Goal: Find specific page/section: Find specific page/section

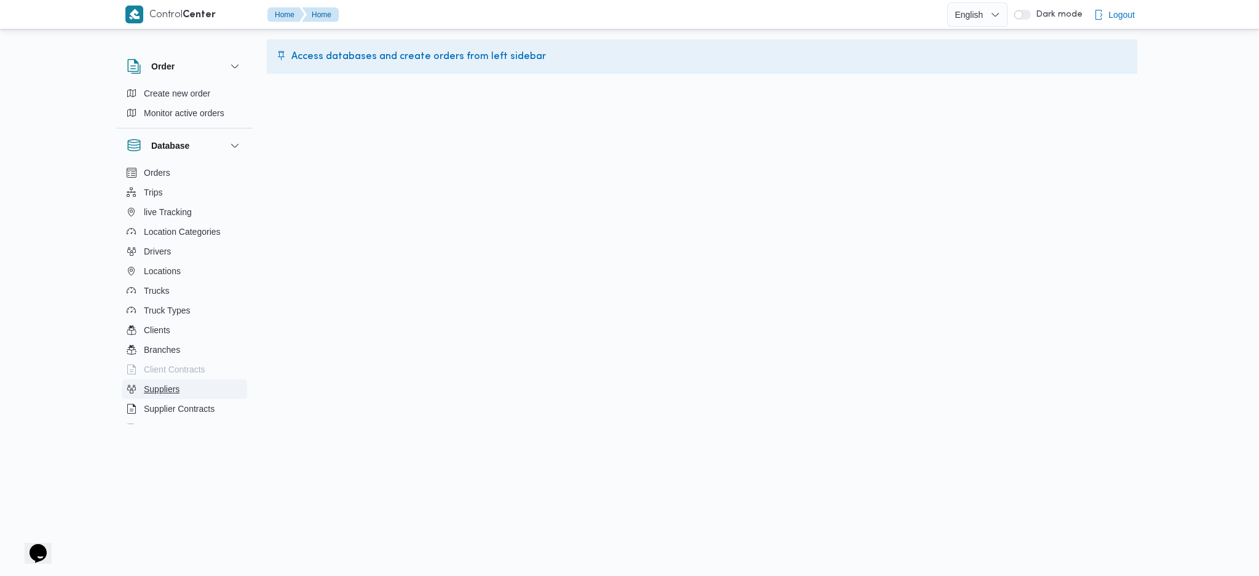
click at [184, 391] on button "Suppliers" at bounding box center [184, 389] width 125 height 20
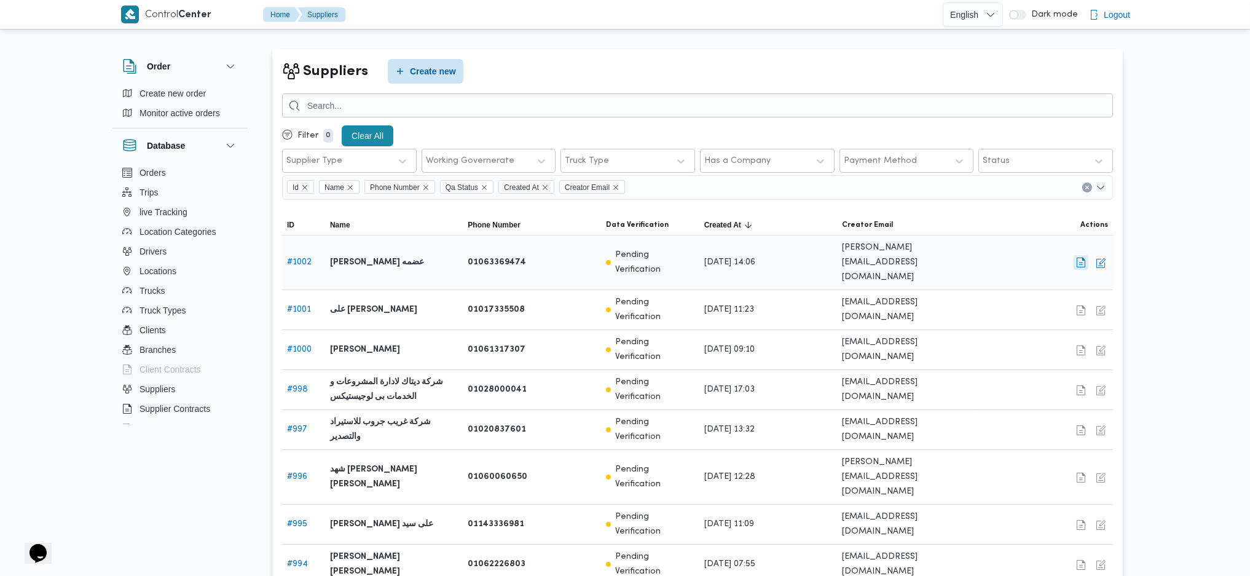
click at [1086, 255] on button "button" at bounding box center [1081, 262] width 15 height 15
select select "8"
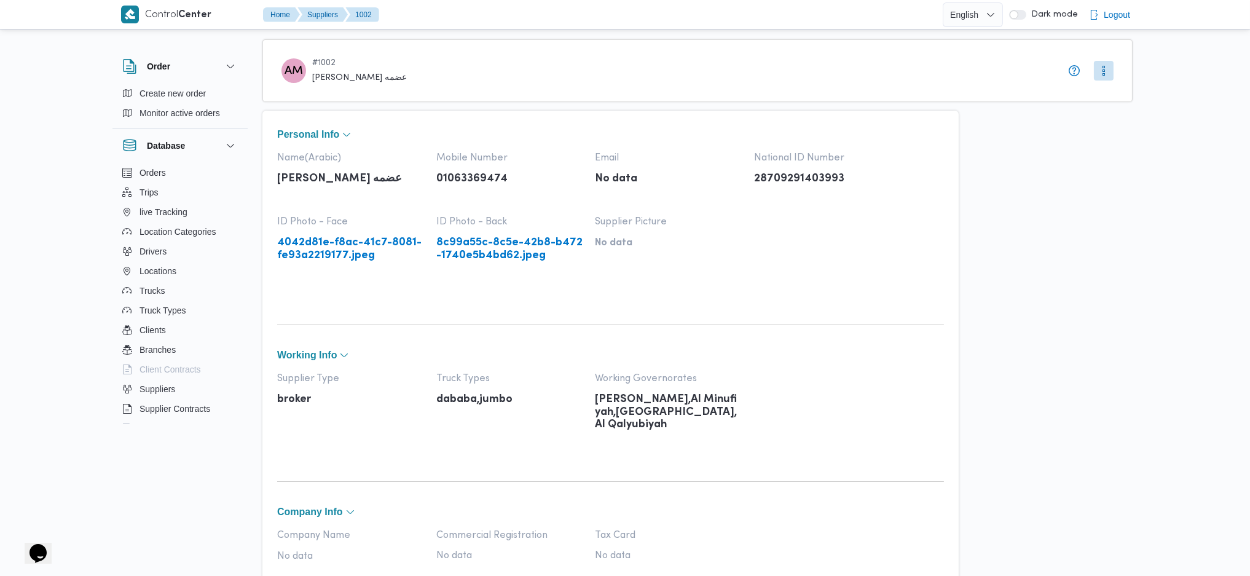
scroll to position [25, 0]
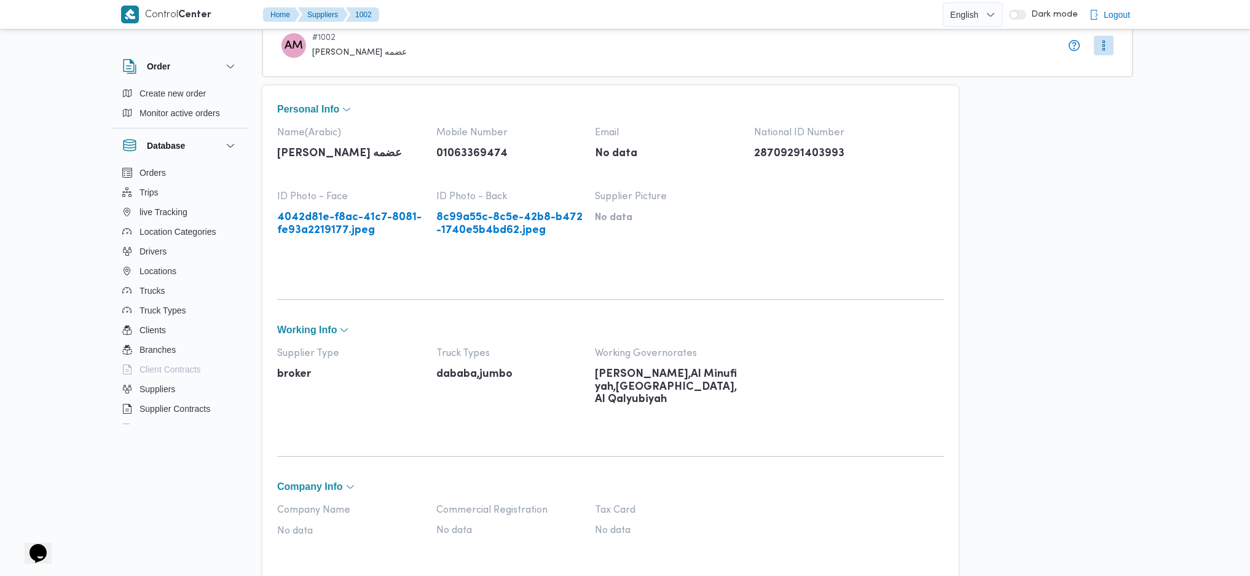
click at [358, 214] on link "4042d81e-f8ac-41c7-8081-fe93a2219177.jpeg" at bounding box center [350, 223] width 147 height 25
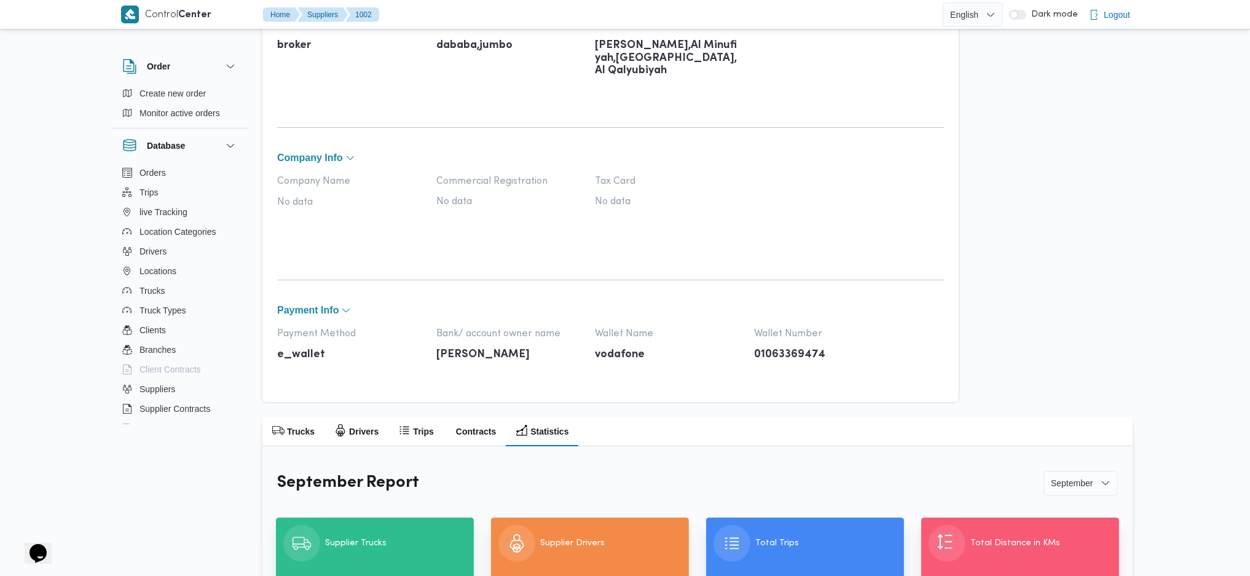
scroll to position [449, 0]
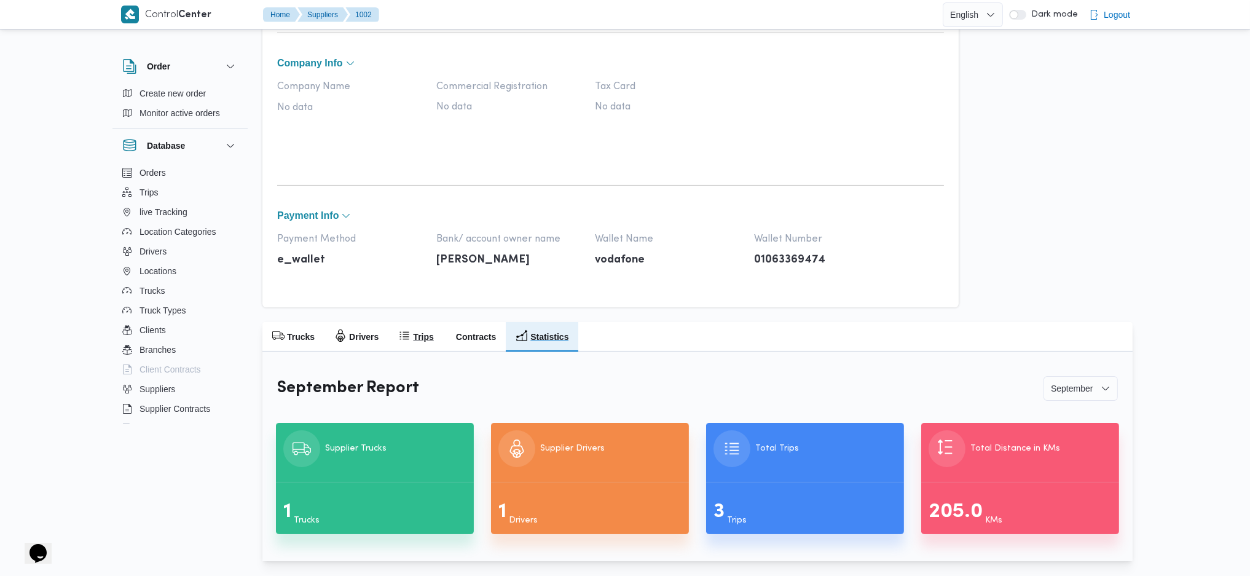
click at [409, 331] on div "Trips" at bounding box center [415, 336] width 37 height 17
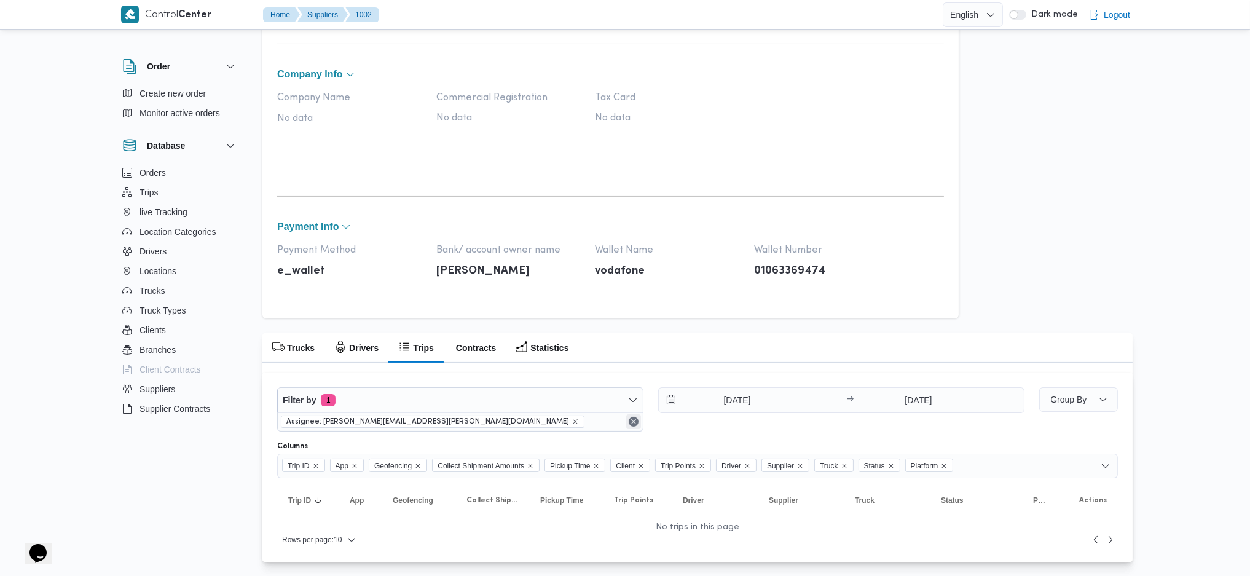
click at [634, 425] on button "Remove" at bounding box center [633, 421] width 15 height 15
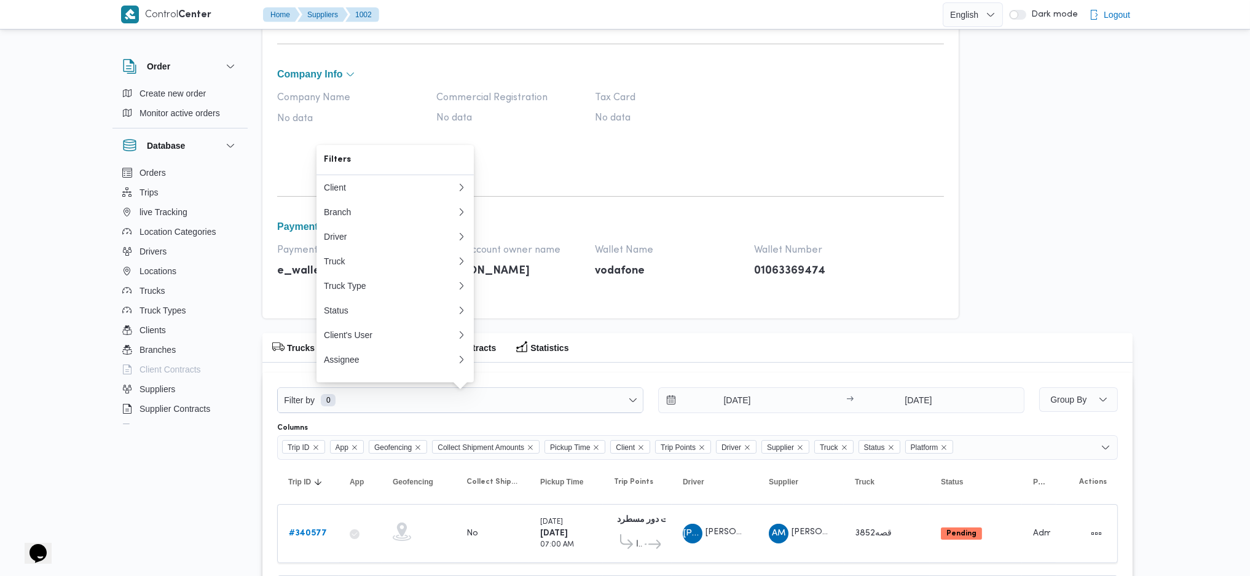
scroll to position [618, 0]
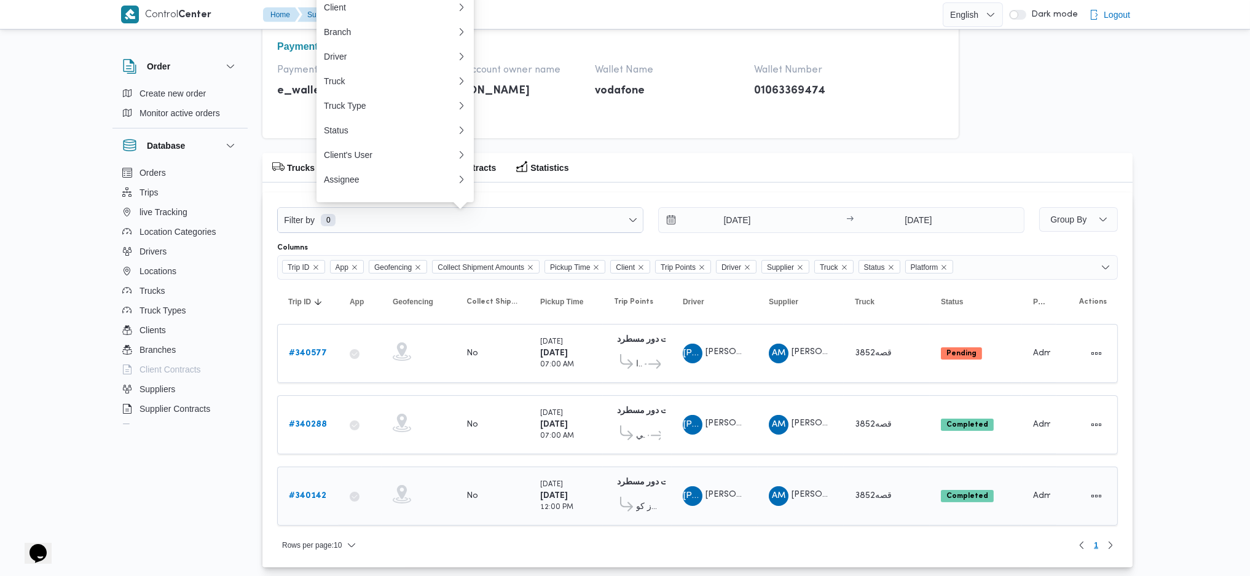
click at [310, 492] on b "# 340142" at bounding box center [307, 496] width 37 height 8
